Goal: Task Accomplishment & Management: Use online tool/utility

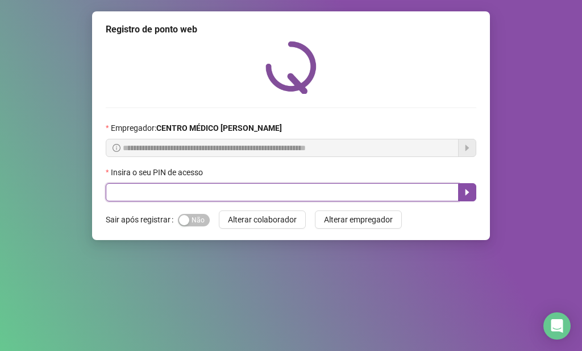
click at [267, 187] on input "text" at bounding box center [282, 192] width 353 height 18
type input "*****"
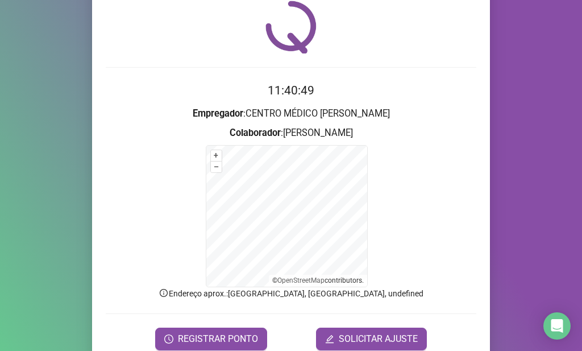
scroll to position [90, 0]
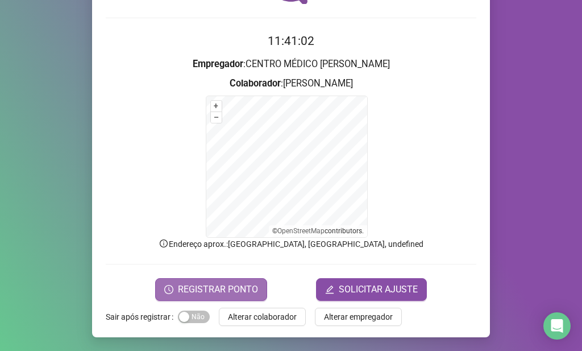
click at [217, 286] on span "REGISTRAR PONTO" at bounding box center [218, 289] width 80 height 14
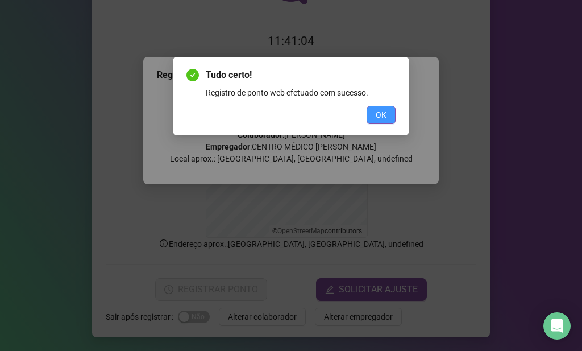
click at [392, 114] on button "OK" at bounding box center [380, 115] width 29 height 18
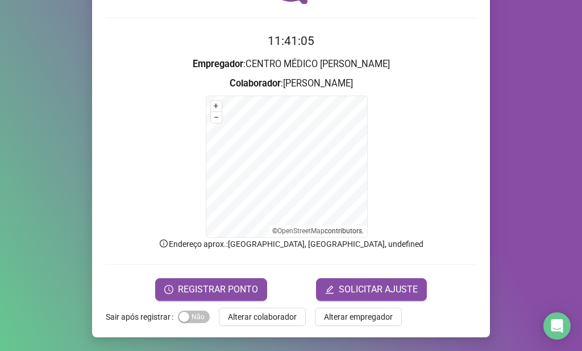
click at [274, 314] on span "Alterar colaborador" at bounding box center [262, 316] width 69 height 12
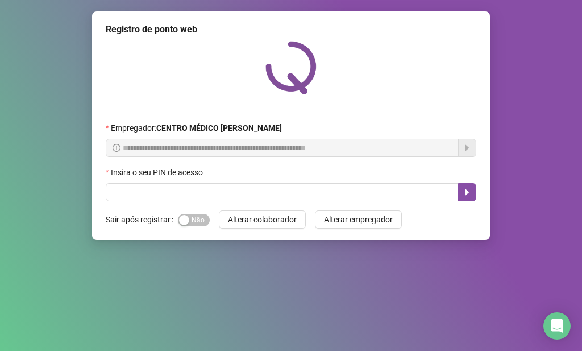
scroll to position [0, 0]
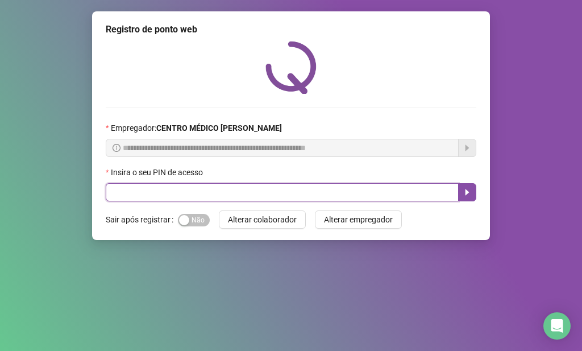
click at [276, 193] on input "text" at bounding box center [282, 192] width 353 height 18
type input "*****"
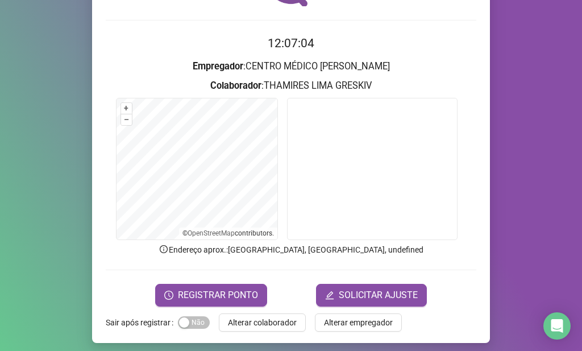
scroll to position [93, 0]
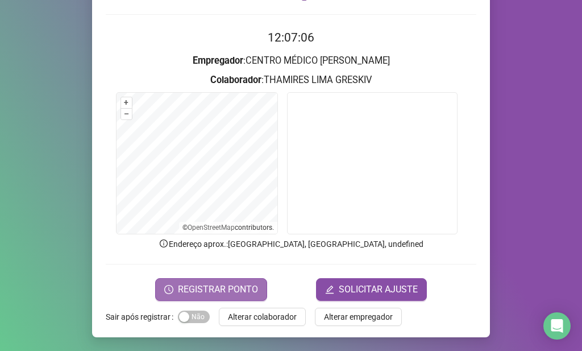
click at [255, 286] on button "REGISTRAR PONTO" at bounding box center [211, 289] width 112 height 23
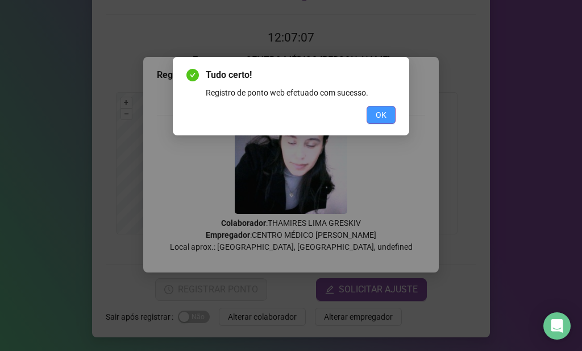
click at [378, 111] on span "OK" at bounding box center [381, 115] width 11 height 12
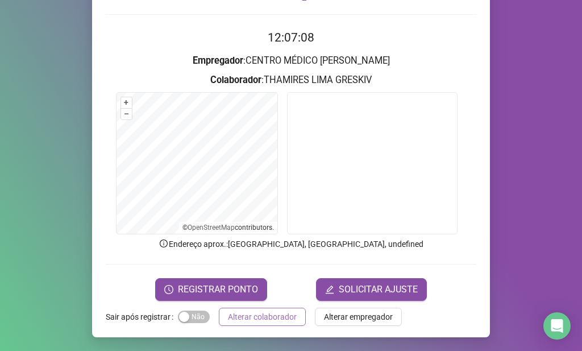
click at [289, 317] on span "Alterar colaborador" at bounding box center [262, 316] width 69 height 12
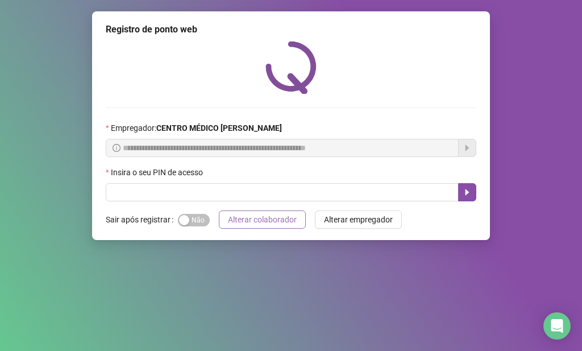
scroll to position [0, 0]
